Goal: Transaction & Acquisition: Purchase product/service

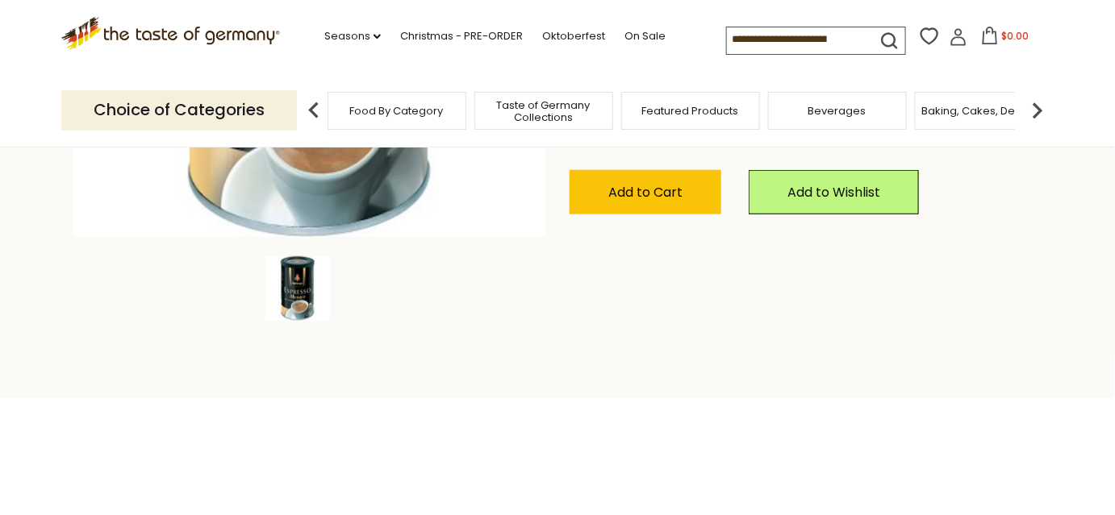
scroll to position [481, 0]
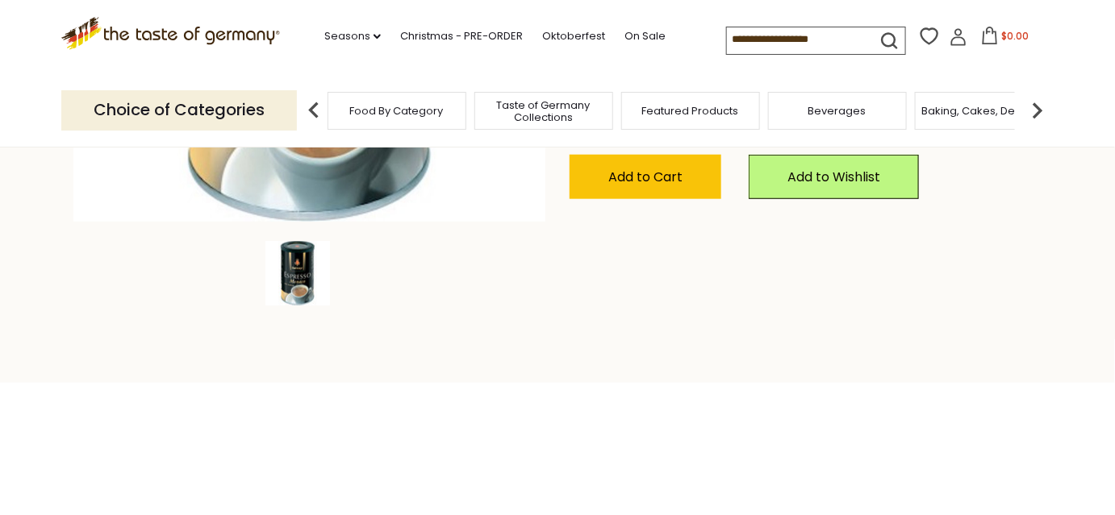
click at [684, 81] on span at bounding box center [682, 73] width 16 height 16
click at [671, 106] on input "*" at bounding box center [638, 83] width 66 height 44
click at [684, 81] on span at bounding box center [682, 73] width 16 height 16
click at [671, 106] on input "*" at bounding box center [638, 83] width 66 height 44
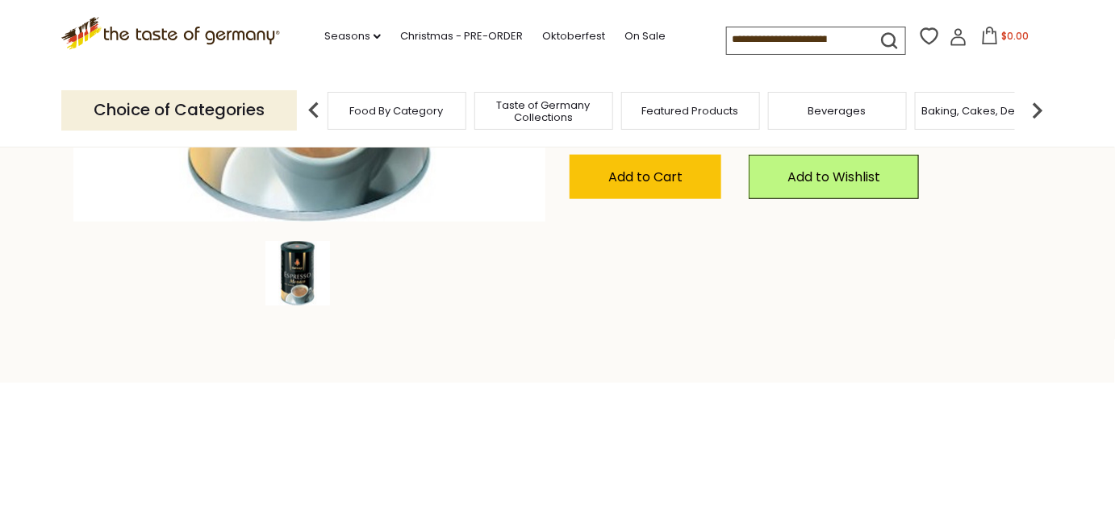
click at [684, 81] on span at bounding box center [682, 73] width 16 height 16
click at [671, 106] on input "*" at bounding box center [638, 83] width 66 height 44
click at [684, 100] on span at bounding box center [682, 92] width 16 height 16
click at [671, 106] on input "*" at bounding box center [638, 83] width 66 height 44
type input "*"
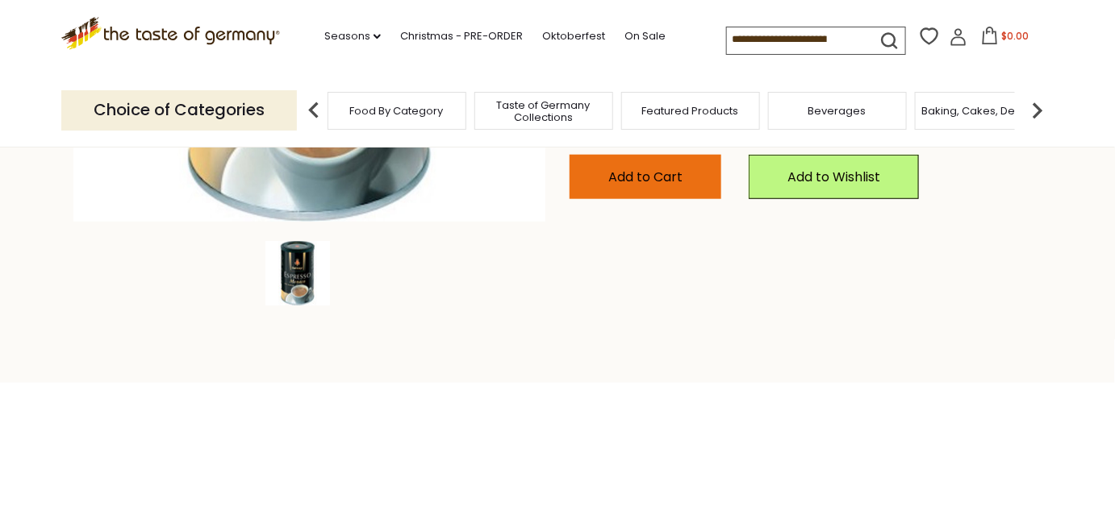
click at [644, 186] on span "Add to Cart" at bounding box center [645, 177] width 74 height 19
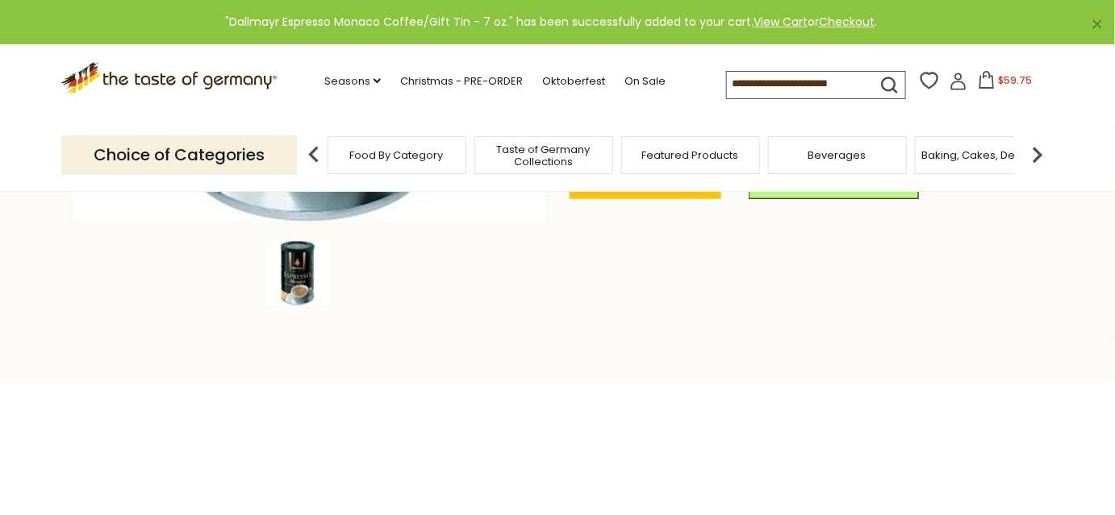
click at [1013, 87] on span "$59.75" at bounding box center [1015, 80] width 34 height 14
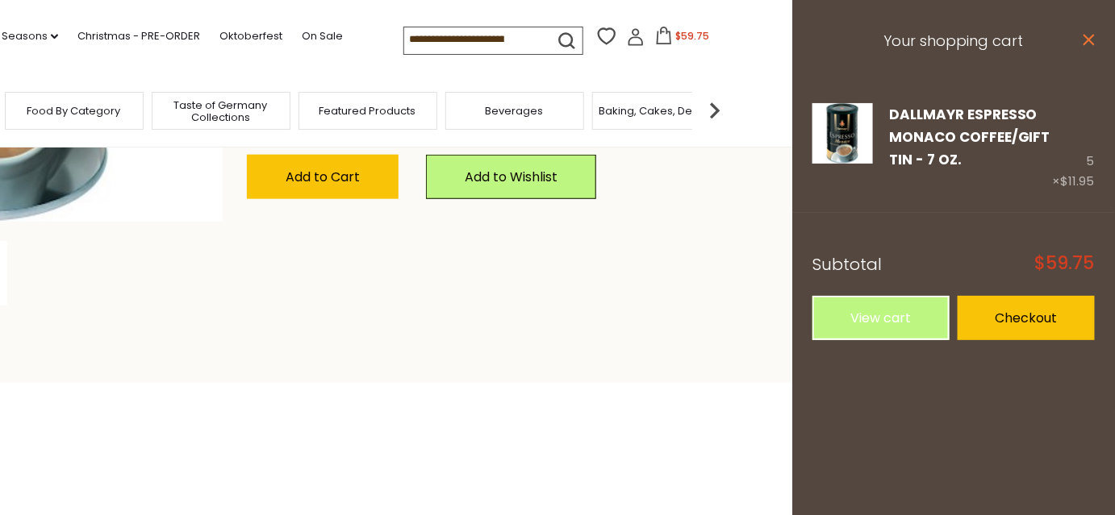
click at [1082, 46] on icon "close" at bounding box center [1088, 40] width 12 height 12
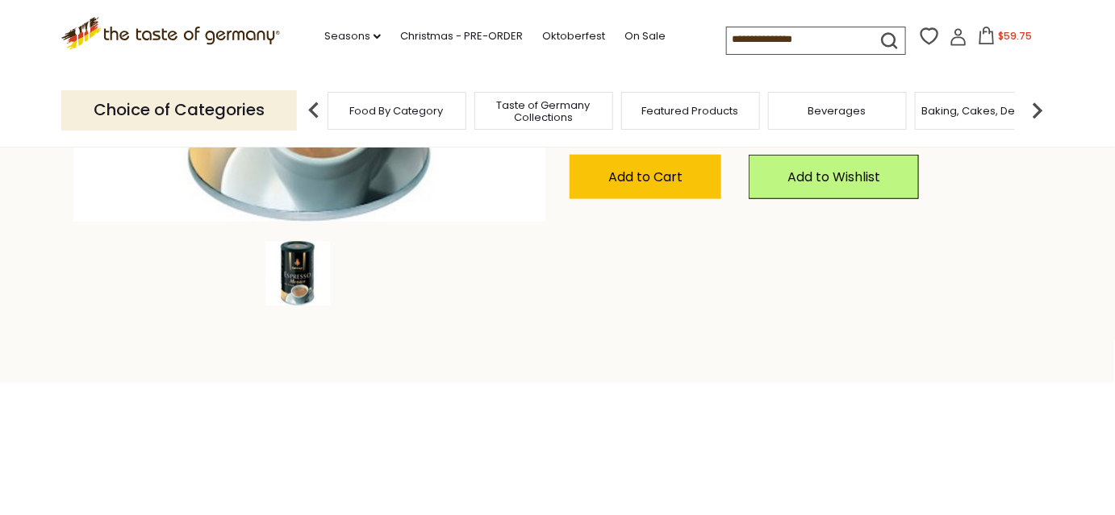
click at [411, 116] on span "Food By Category" at bounding box center [397, 111] width 94 height 12
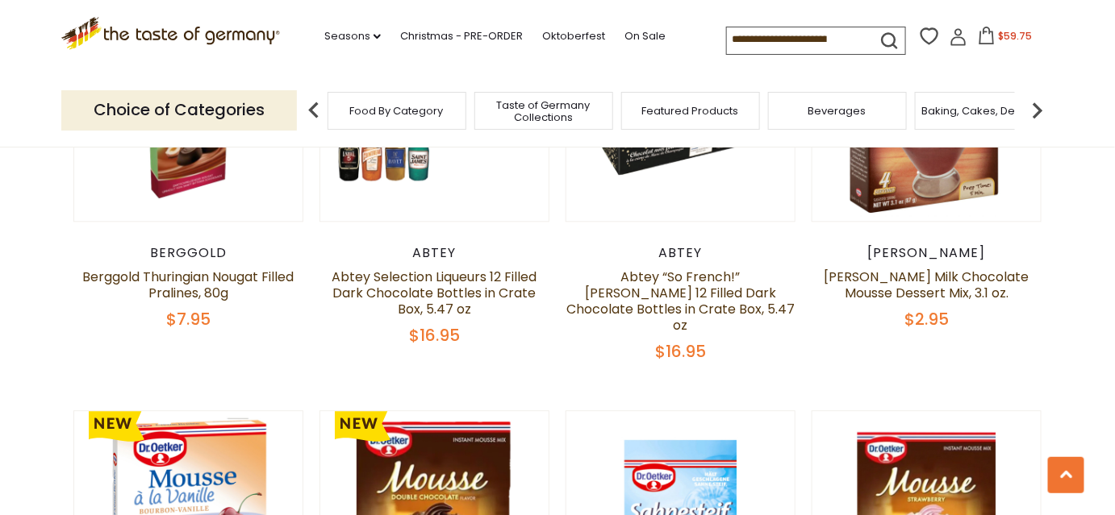
scroll to position [1094, 0]
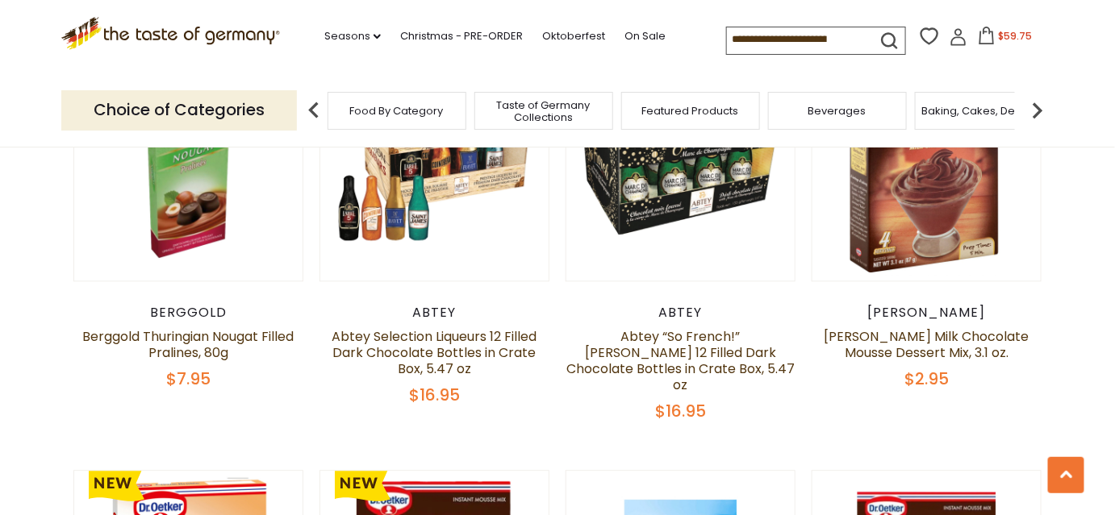
drag, startPoint x: 1124, startPoint y: 32, endPoint x: 1125, endPoint y: 120, distance: 87.9
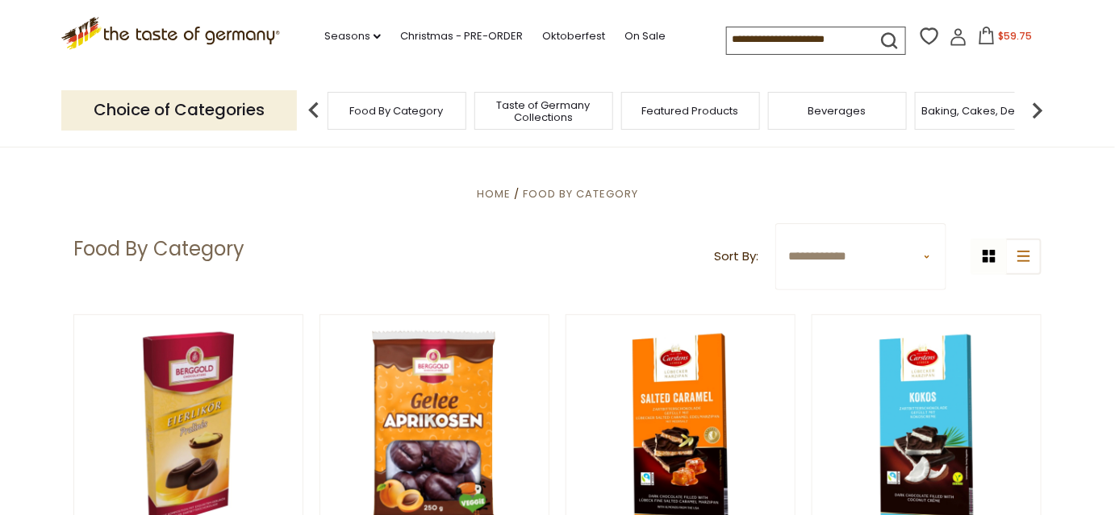
scroll to position [0, 0]
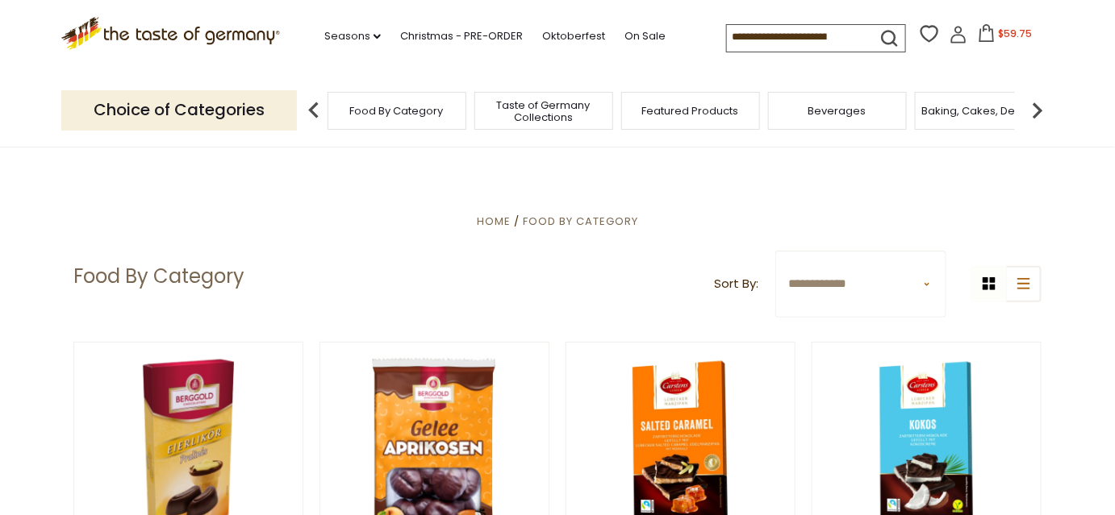
click at [400, 123] on div "Food By Category" at bounding box center [396, 111] width 139 height 38
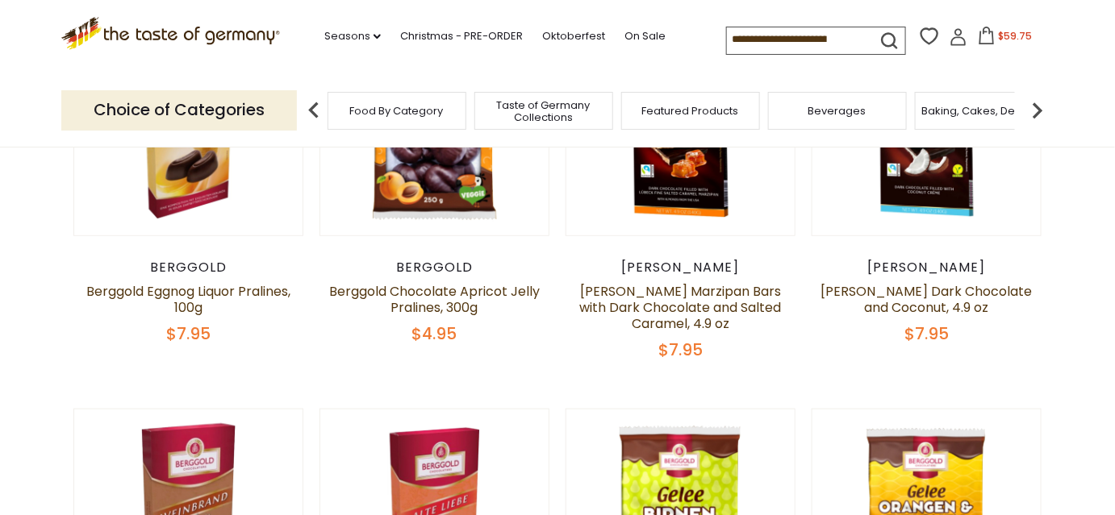
scroll to position [477, 0]
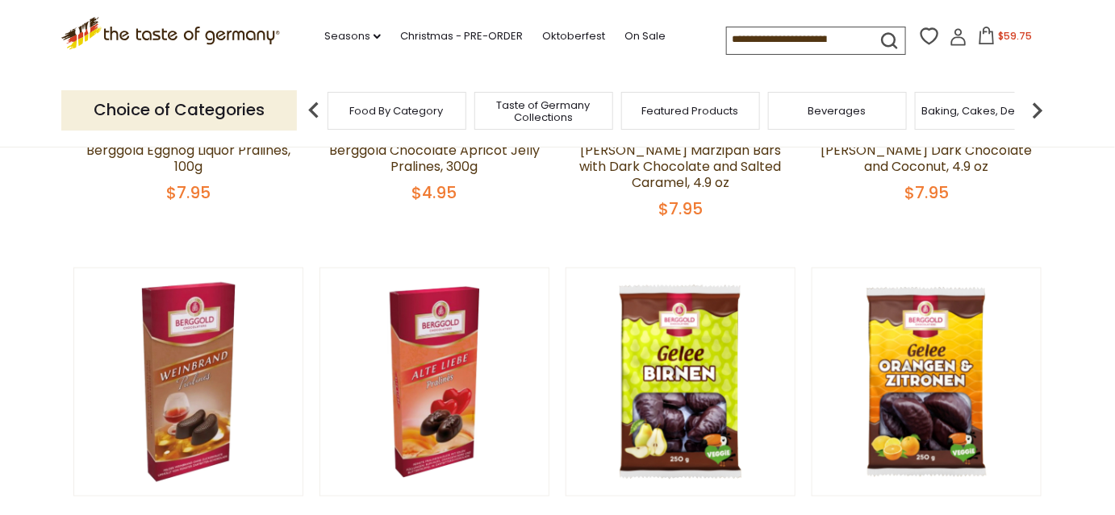
click at [869, 119] on div "Beverages" at bounding box center [837, 111] width 139 height 38
click at [829, 116] on span "Beverages" at bounding box center [829, 111] width 58 height 12
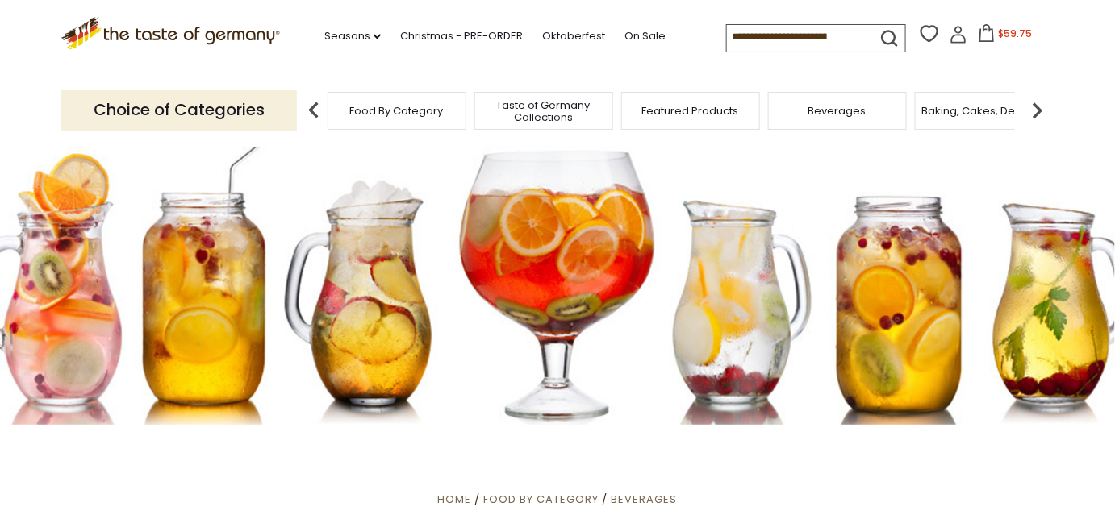
click at [1039, 110] on img at bounding box center [1037, 110] width 32 height 32
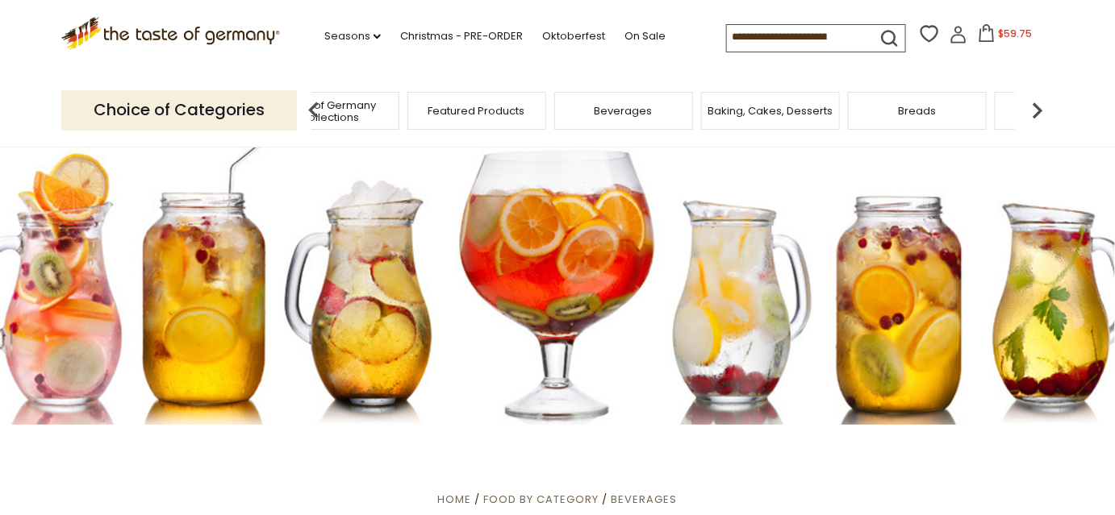
click at [1039, 110] on img at bounding box center [1037, 110] width 32 height 32
click at [888, 115] on span "Coffee, Cocoa & Tea" at bounding box center [862, 111] width 110 height 12
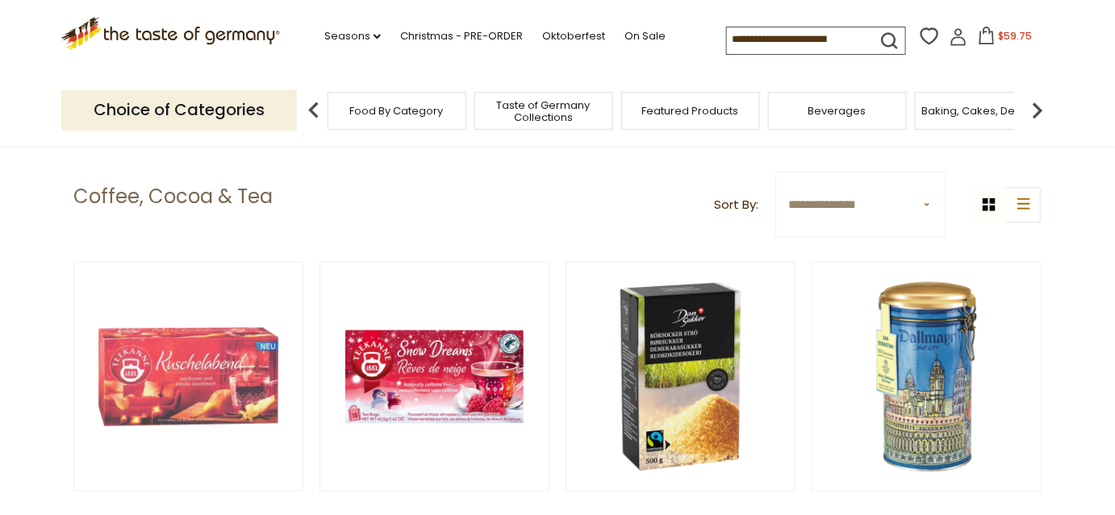
scroll to position [372, 0]
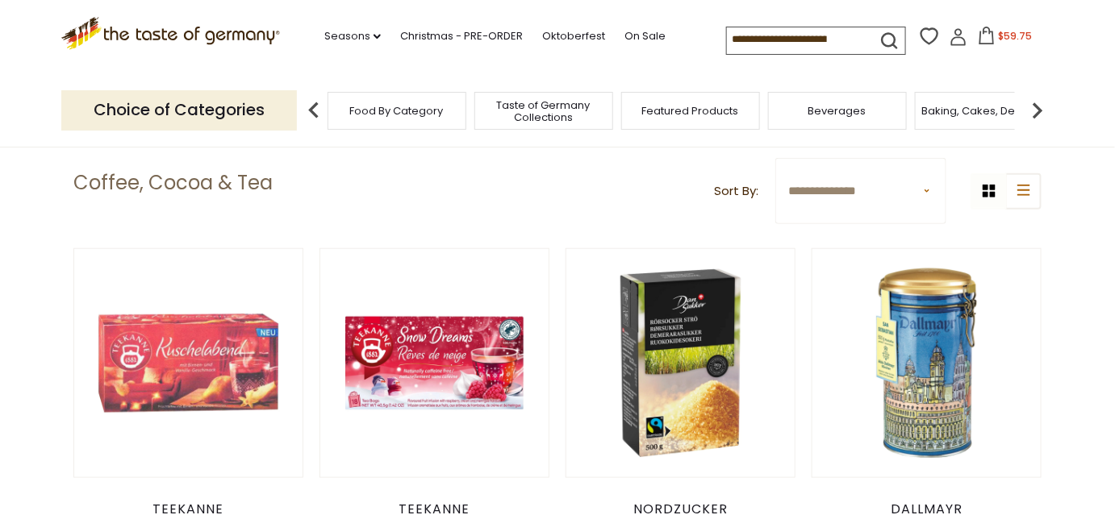
click at [898, 225] on select "**********" at bounding box center [861, 191] width 172 height 67
select select "*********"
click at [775, 206] on select "**********" at bounding box center [861, 191] width 172 height 67
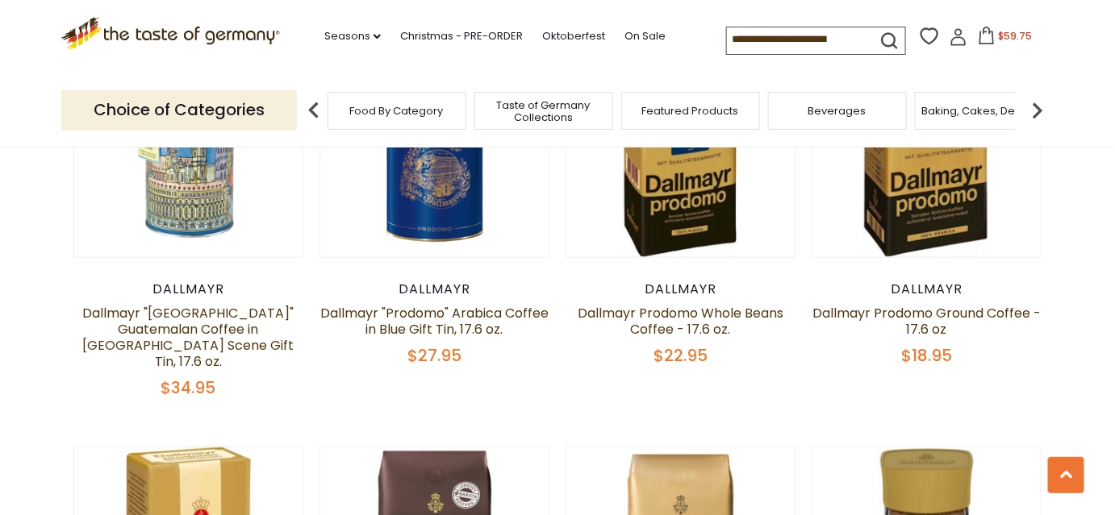
scroll to position [614, 0]
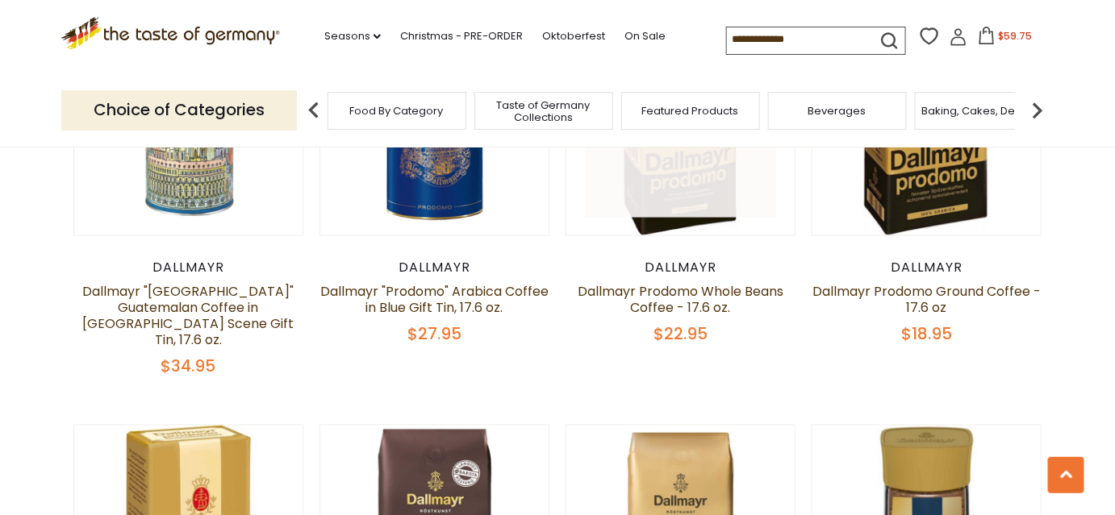
click at [701, 134] on button "Quick View" at bounding box center [680, 116] width 109 height 36
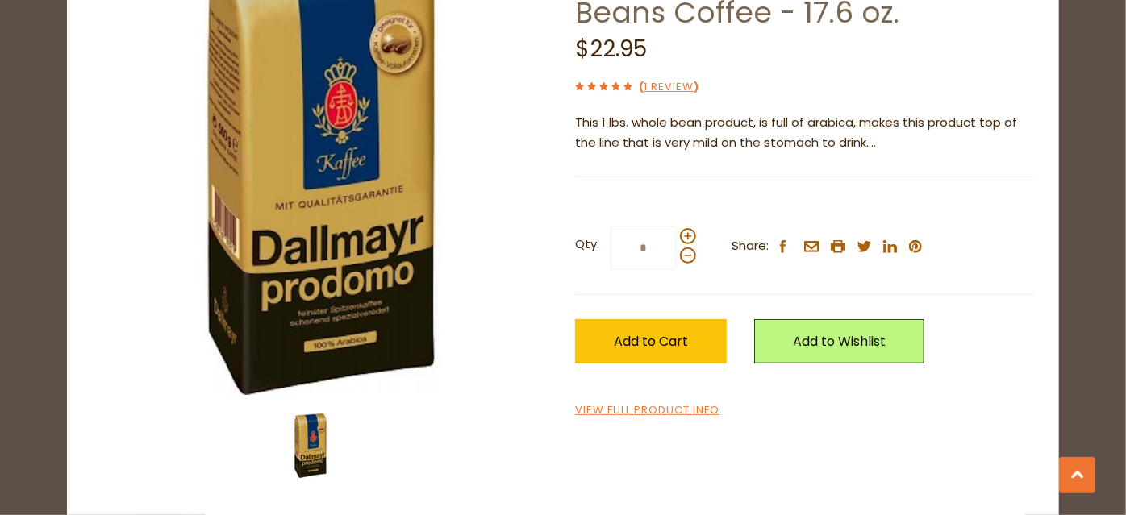
scroll to position [239, 0]
click at [690, 244] on span at bounding box center [688, 236] width 16 height 16
click at [677, 270] on input "*" at bounding box center [644, 248] width 66 height 44
type input "*"
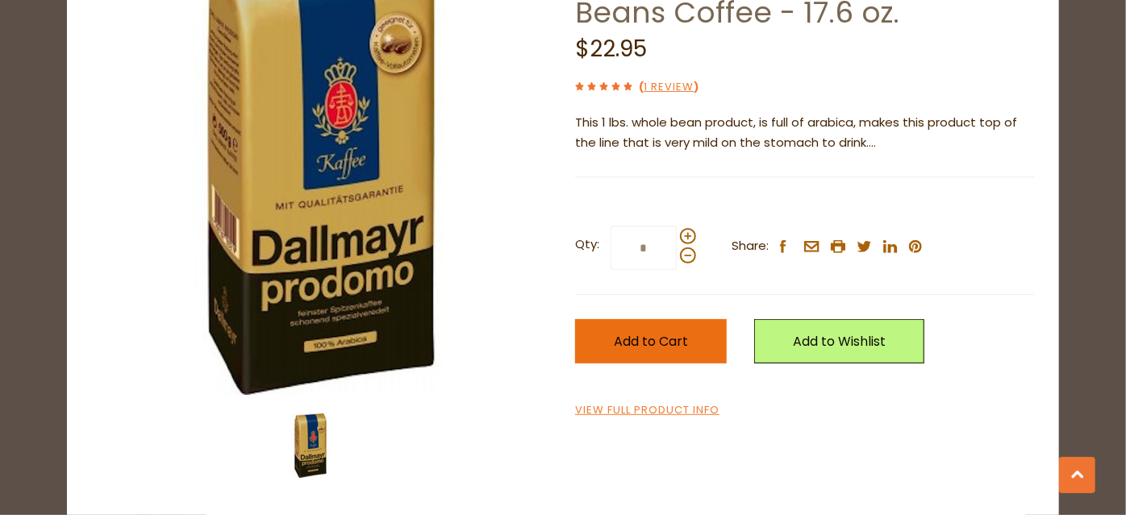
click at [635, 351] on span "Add to Cart" at bounding box center [651, 341] width 74 height 19
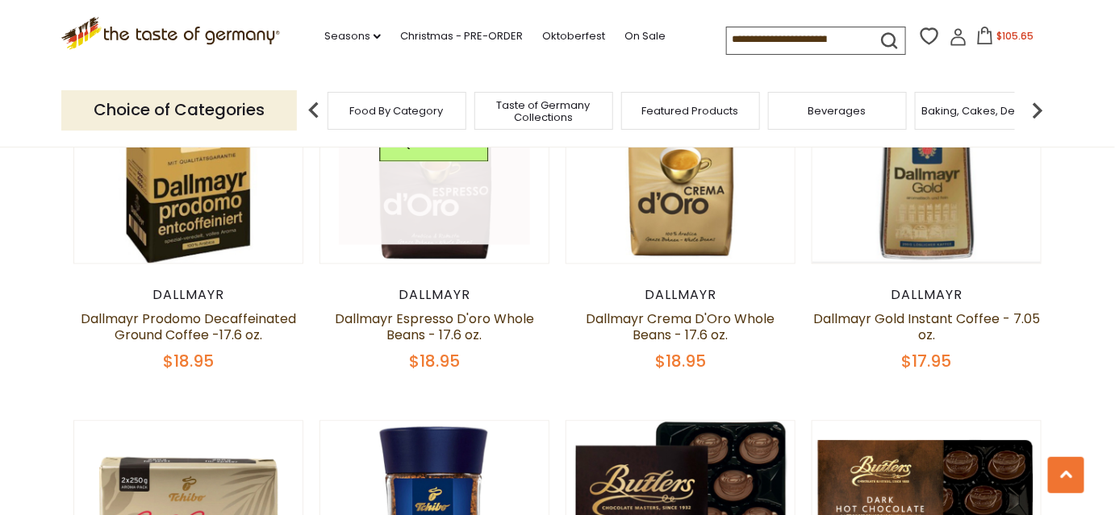
scroll to position [1002, 0]
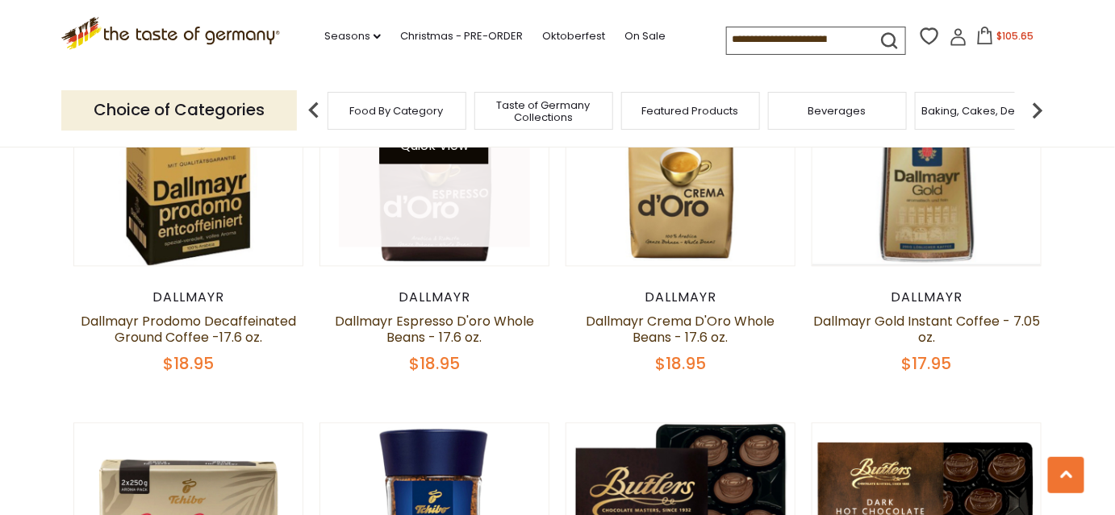
click at [455, 165] on button "Quick View" at bounding box center [434, 146] width 109 height 36
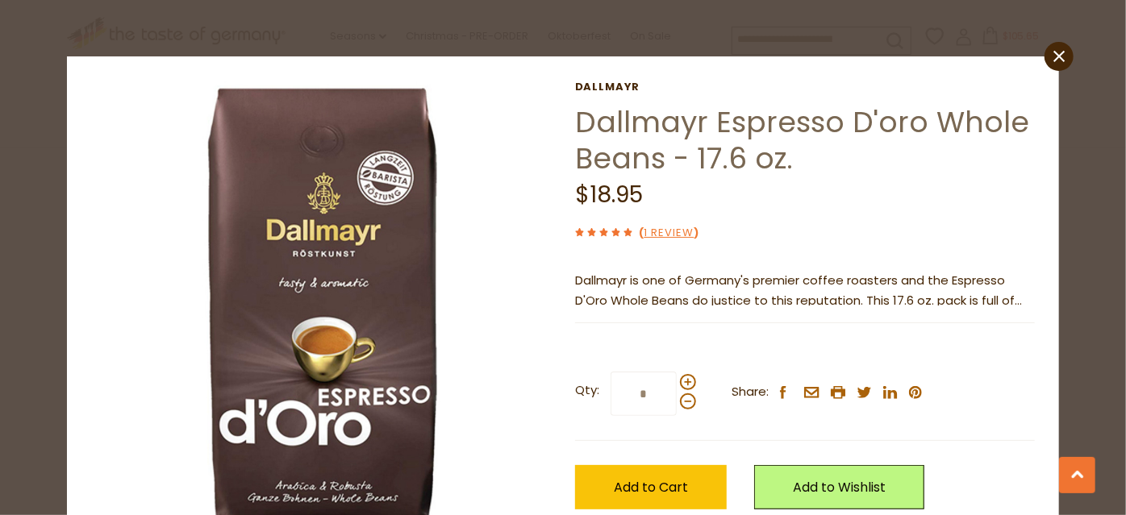
scroll to position [239, 0]
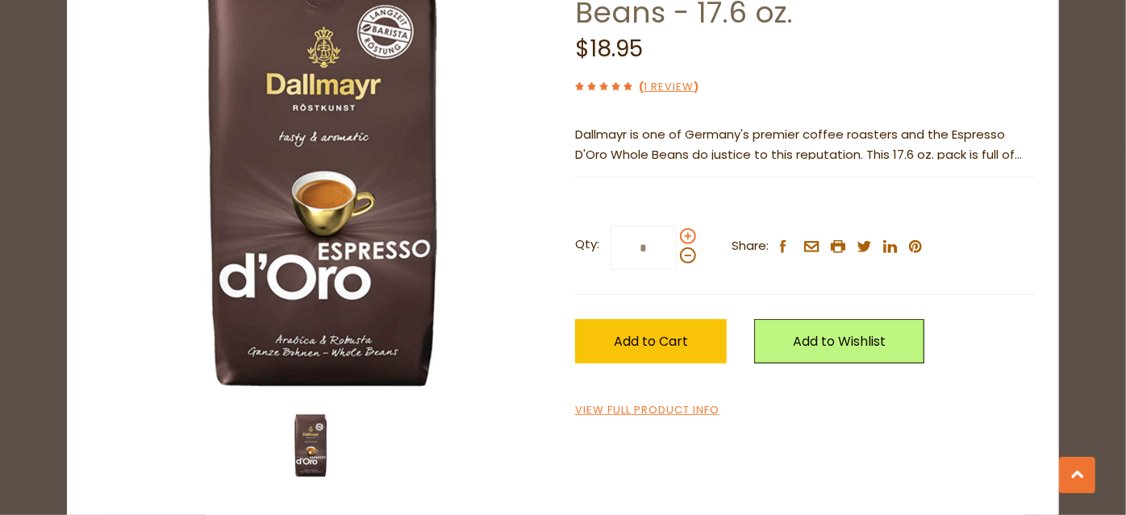
click at [684, 244] on span at bounding box center [688, 236] width 16 height 16
click at [677, 270] on input "*" at bounding box center [644, 248] width 66 height 44
type input "*"
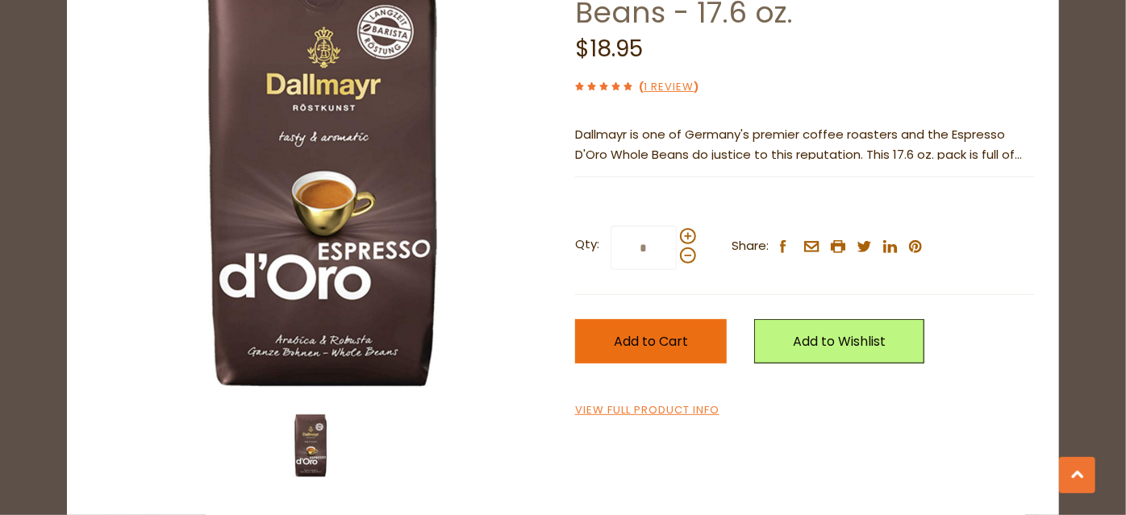
click at [652, 351] on span "Add to Cart" at bounding box center [651, 341] width 74 height 19
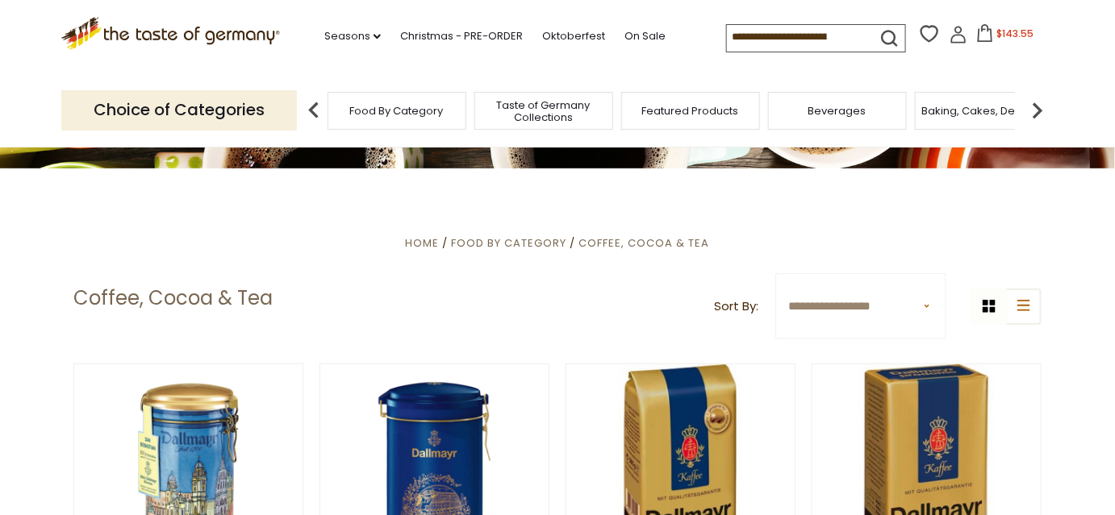
scroll to position [0, 0]
